Goal: Navigation & Orientation: Find specific page/section

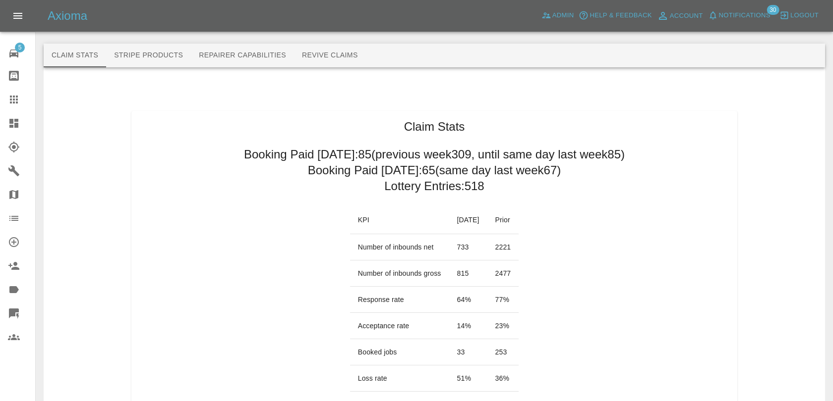
scroll to position [1127, 0]
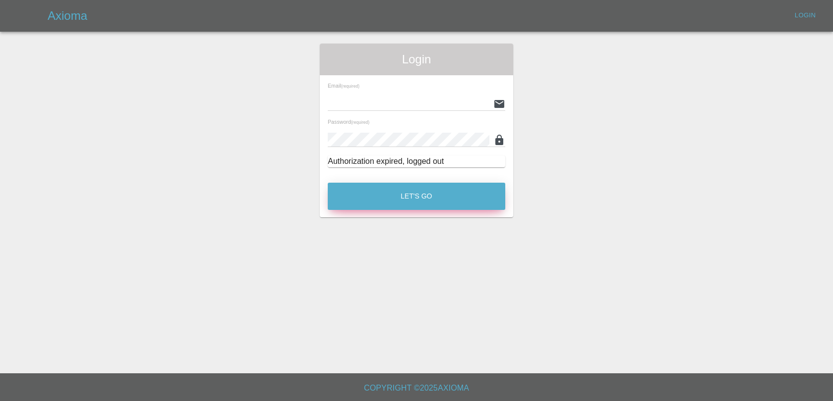
type input "[EMAIL_ADDRESS][DOMAIN_NAME]"
click at [401, 201] on button "Let's Go" at bounding box center [416, 196] width 177 height 27
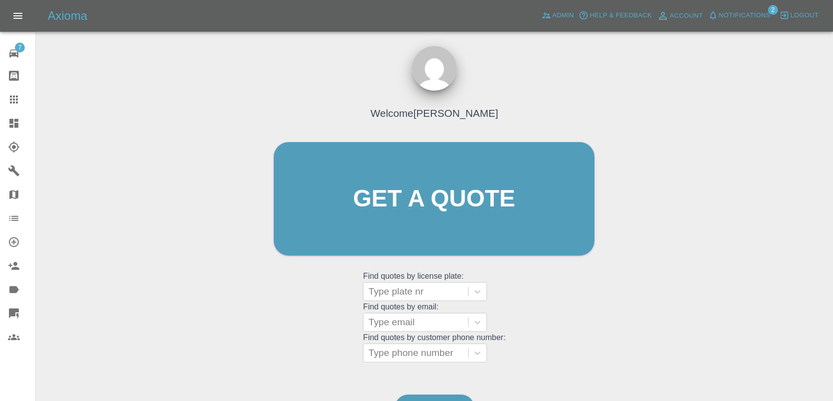
click at [727, 15] on span "Notifications" at bounding box center [745, 15] width 52 height 11
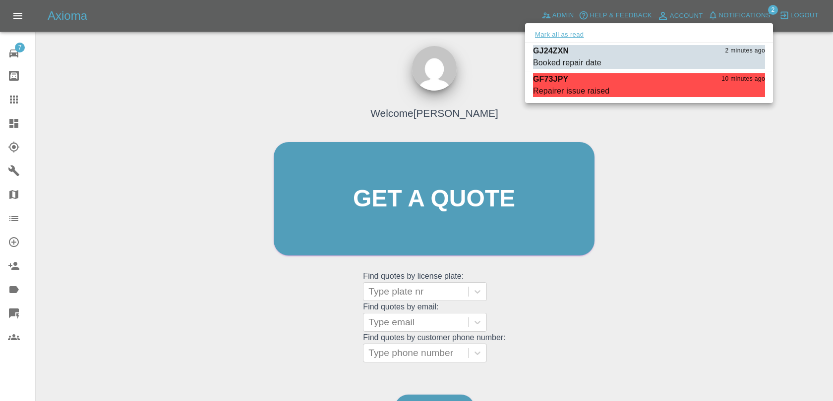
click at [558, 32] on button "Mark all as read" at bounding box center [559, 34] width 53 height 11
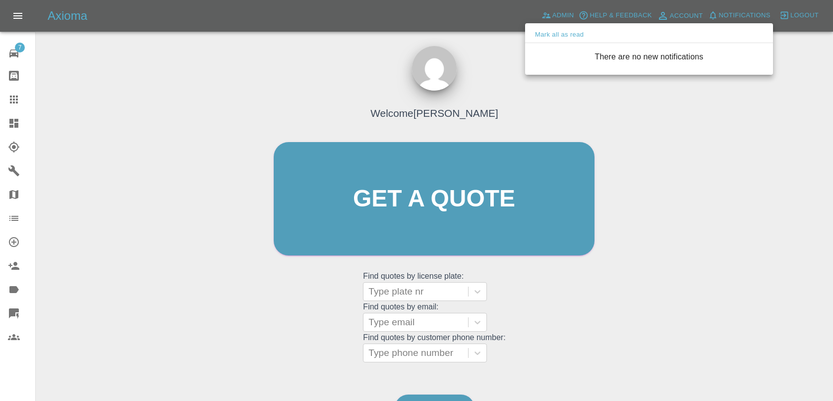
click at [643, 154] on div at bounding box center [416, 200] width 833 height 401
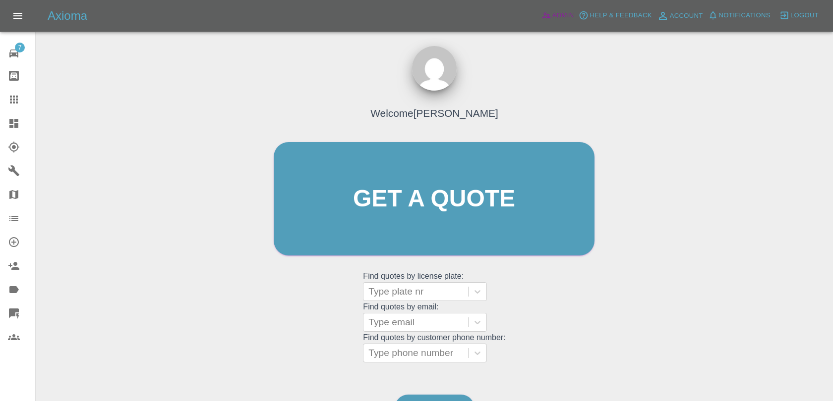
click at [561, 20] on span "Admin" at bounding box center [563, 15] width 22 height 11
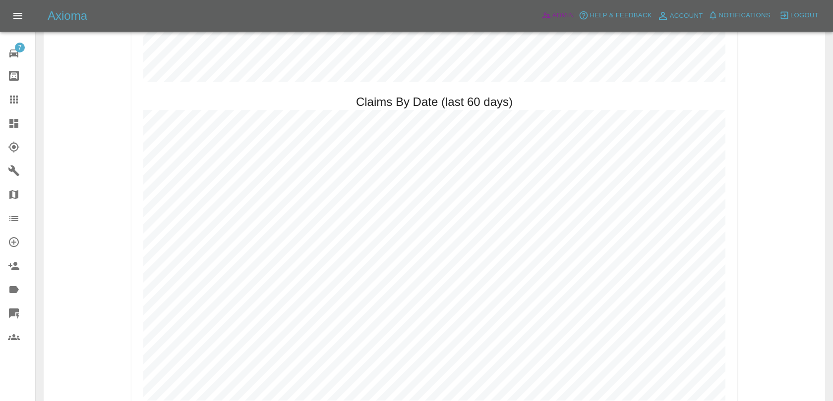
scroll to position [1077, 0]
